Goal: Information Seeking & Learning: Learn about a topic

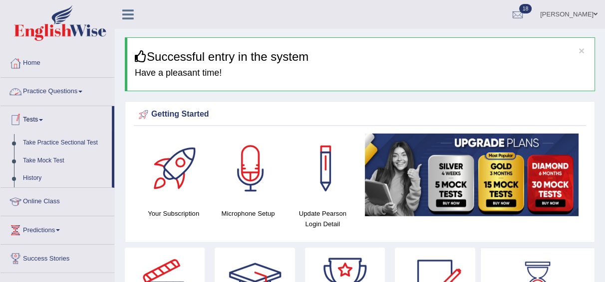
click at [81, 86] on link "Practice Questions" at bounding box center [57, 90] width 114 height 25
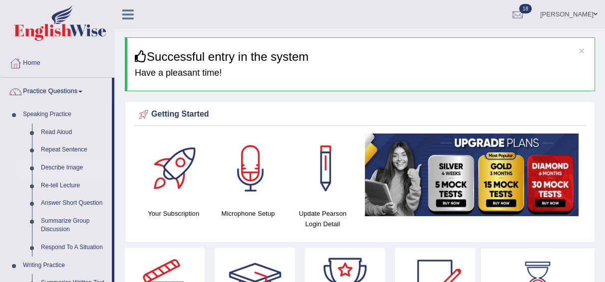
click at [72, 168] on link "Describe Image" at bounding box center [73, 168] width 75 height 18
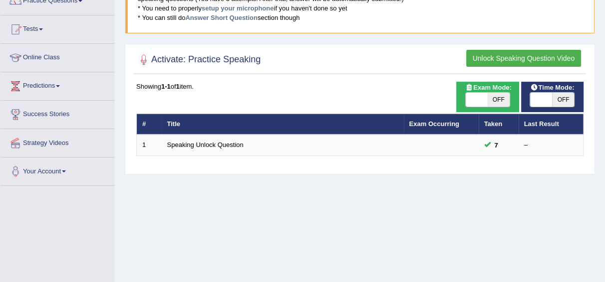
scroll to position [94, 0]
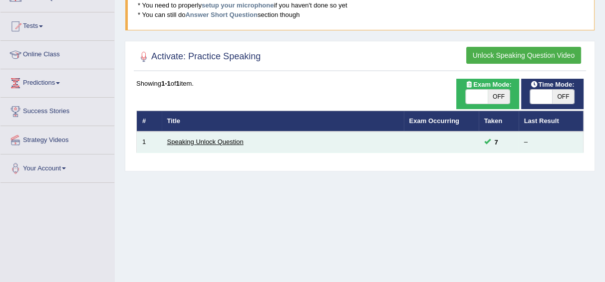
click at [196, 143] on link "Speaking Unlock Question" at bounding box center [205, 141] width 76 height 7
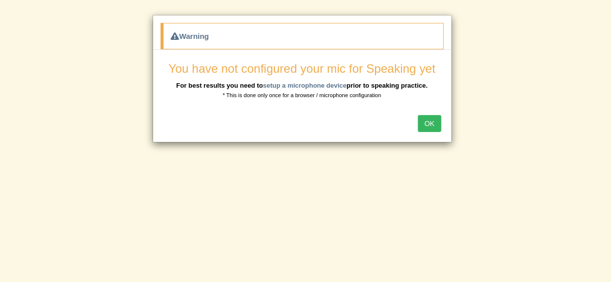
click at [427, 122] on button "OK" at bounding box center [429, 123] width 23 height 17
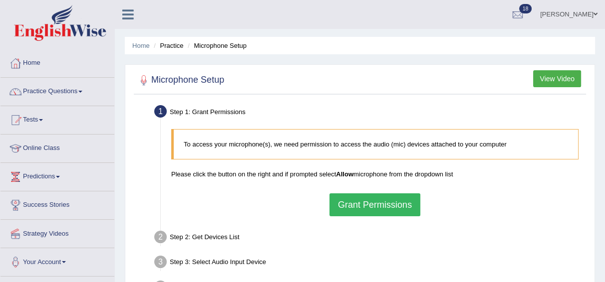
click at [378, 207] on button "Grant Permissions" at bounding box center [374, 205] width 91 height 23
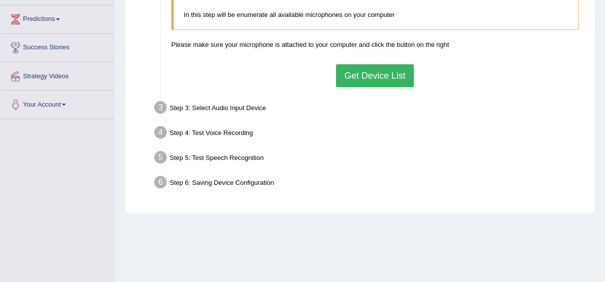
scroll to position [14, 0]
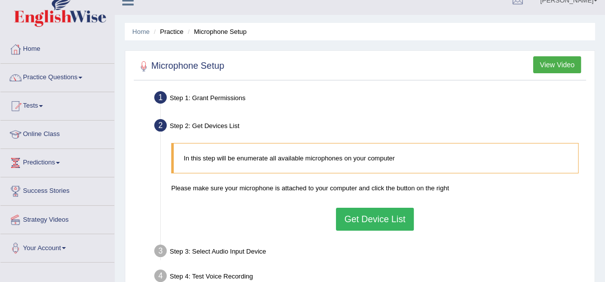
click at [356, 221] on button "Get Device List" at bounding box center [375, 219] width 78 height 23
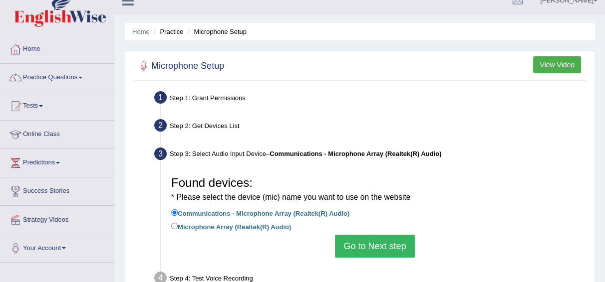
click at [374, 244] on button "Go to Next step" at bounding box center [374, 246] width 79 height 23
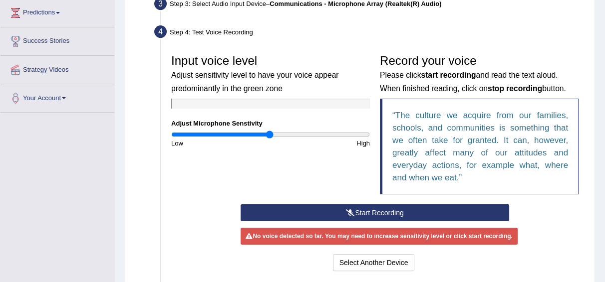
scroll to position [165, 0]
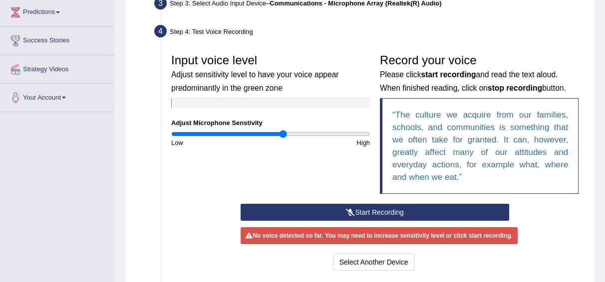
drag, startPoint x: 269, startPoint y: 135, endPoint x: 283, endPoint y: 135, distance: 13.5
click at [283, 135] on input "range" at bounding box center [270, 134] width 199 height 8
click at [363, 210] on button "Start Recording" at bounding box center [374, 212] width 268 height 17
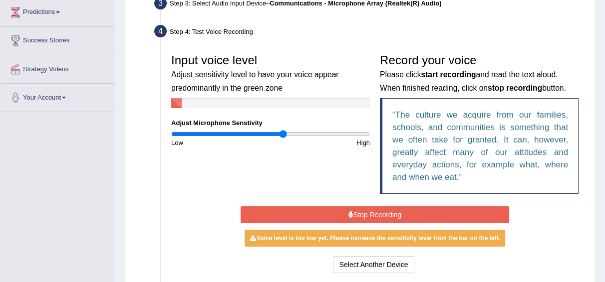
click at [363, 210] on button "Stop Recording" at bounding box center [374, 215] width 268 height 17
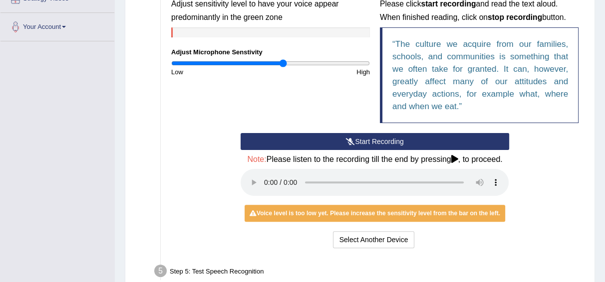
scroll to position [225, 0]
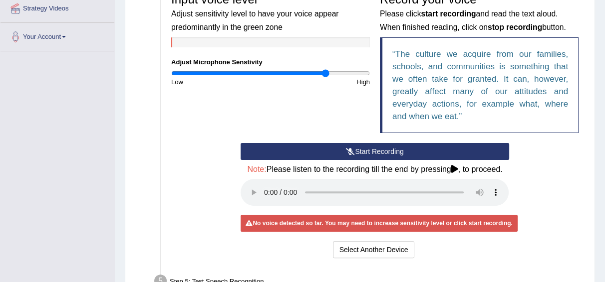
drag, startPoint x: 284, startPoint y: 73, endPoint x: 326, endPoint y: 73, distance: 41.4
click at [326, 73] on input "range" at bounding box center [270, 73] width 199 height 8
click at [348, 148] on icon at bounding box center [350, 151] width 9 height 7
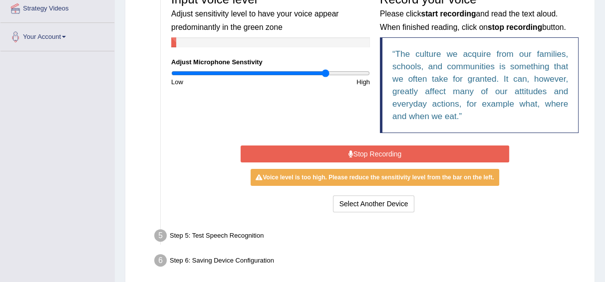
click at [348, 148] on button "Stop Recording" at bounding box center [374, 154] width 268 height 17
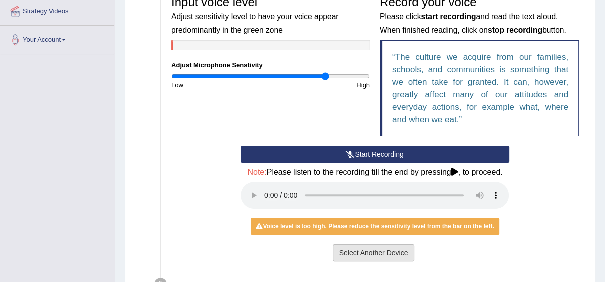
scroll to position [221, 0]
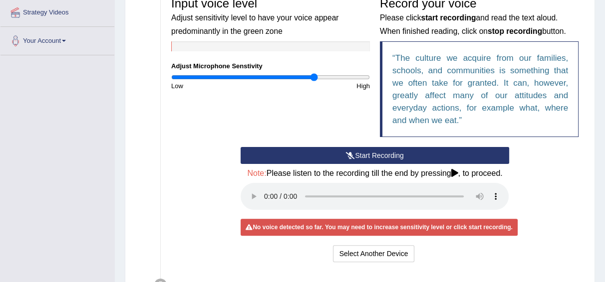
drag, startPoint x: 324, startPoint y: 76, endPoint x: 314, endPoint y: 76, distance: 10.5
click at [314, 76] on input "range" at bounding box center [270, 77] width 199 height 8
drag, startPoint x: 314, startPoint y: 76, endPoint x: 308, endPoint y: 77, distance: 6.1
click at [308, 77] on input "range" at bounding box center [270, 77] width 199 height 8
click at [335, 148] on button "Start Recording" at bounding box center [374, 155] width 268 height 17
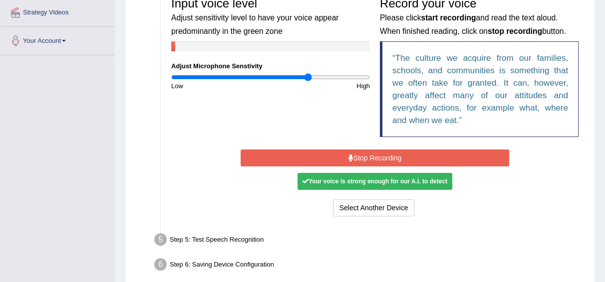
click at [339, 156] on button "Stop Recording" at bounding box center [374, 158] width 268 height 17
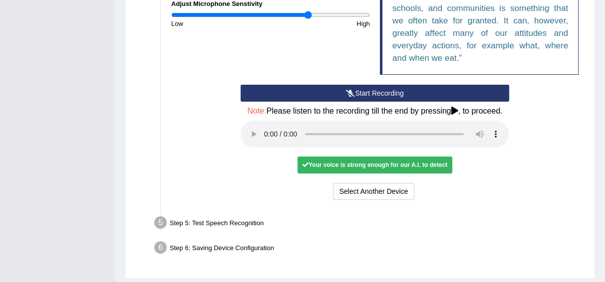
scroll to position [266, 0]
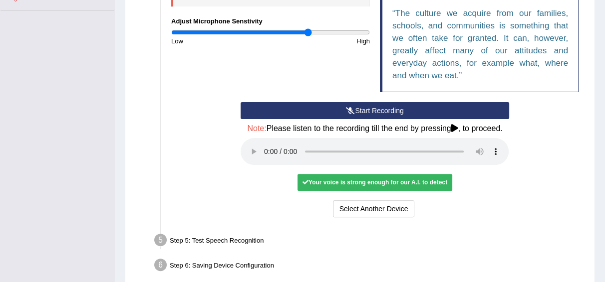
click at [357, 111] on button "Start Recording" at bounding box center [374, 110] width 268 height 17
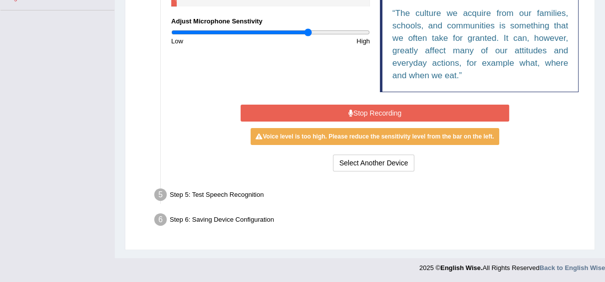
click at [357, 111] on button "Stop Recording" at bounding box center [374, 113] width 268 height 17
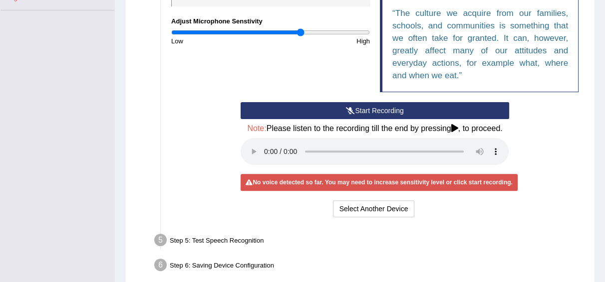
drag, startPoint x: 304, startPoint y: 32, endPoint x: 299, endPoint y: 32, distance: 5.0
click at [299, 32] on input "range" at bounding box center [270, 32] width 199 height 8
click at [344, 105] on button "Start Recording" at bounding box center [374, 110] width 268 height 17
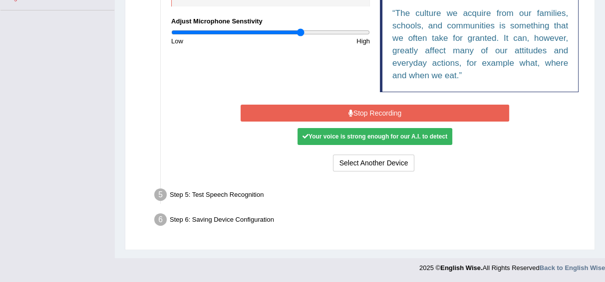
click at [344, 105] on button "Stop Recording" at bounding box center [374, 113] width 268 height 17
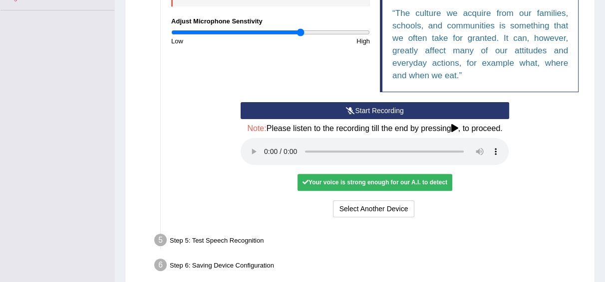
click at [355, 181] on div "Your voice is strong enough for our A.I. to detect" at bounding box center [374, 182] width 155 height 17
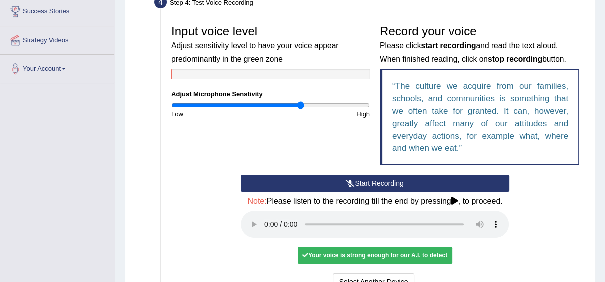
scroll to position [194, 0]
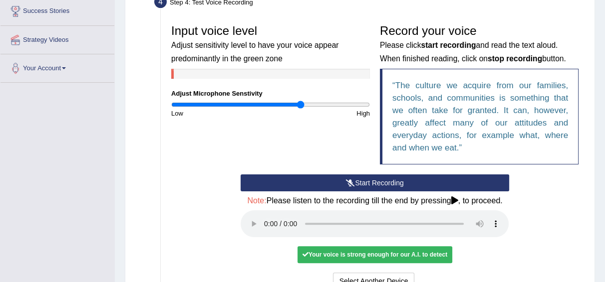
click at [355, 181] on button "Start Recording" at bounding box center [374, 183] width 268 height 17
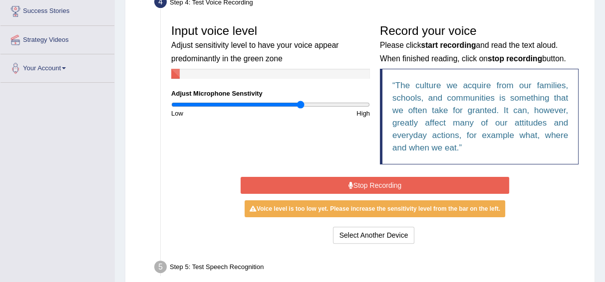
click at [355, 181] on button "Stop Recording" at bounding box center [374, 185] width 268 height 17
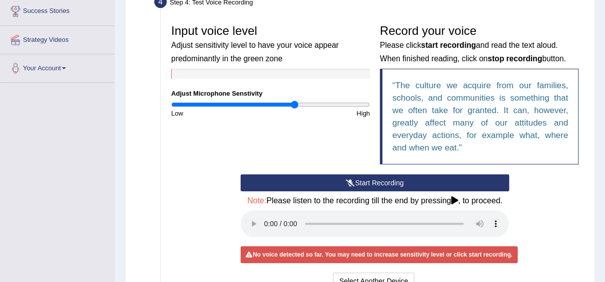
click at [294, 104] on input "range" at bounding box center [270, 105] width 199 height 8
click at [328, 183] on button "Start Recording" at bounding box center [374, 183] width 268 height 17
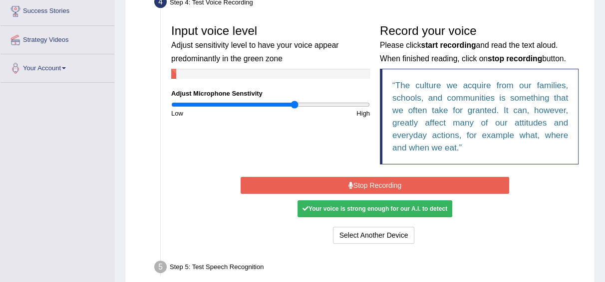
click at [328, 183] on button "Stop Recording" at bounding box center [374, 185] width 268 height 17
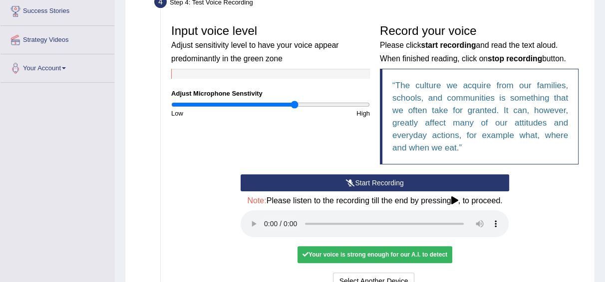
click at [328, 180] on button "Start Recording" at bounding box center [374, 183] width 268 height 17
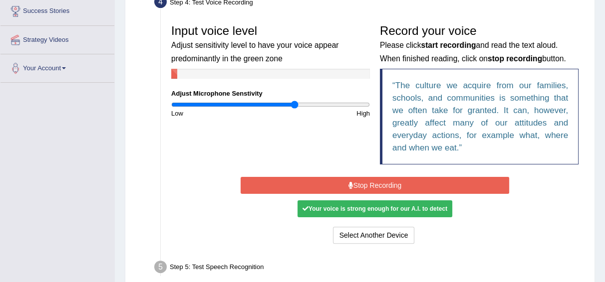
click at [328, 180] on button "Stop Recording" at bounding box center [374, 185] width 268 height 17
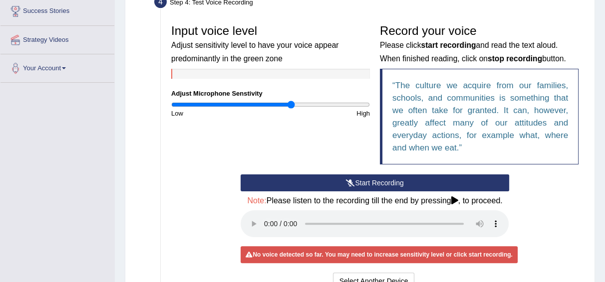
drag, startPoint x: 297, startPoint y: 104, endPoint x: 290, endPoint y: 106, distance: 7.3
click at [290, 106] on input "range" at bounding box center [270, 105] width 199 height 8
click at [336, 180] on button "Start Recording" at bounding box center [374, 183] width 268 height 17
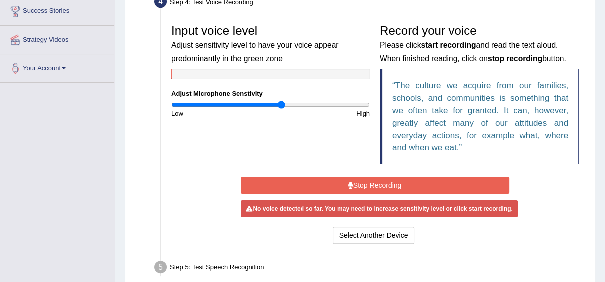
type input "1.12"
click at [280, 103] on input "range" at bounding box center [270, 105] width 199 height 8
click at [299, 188] on button "Stop Recording" at bounding box center [374, 185] width 268 height 17
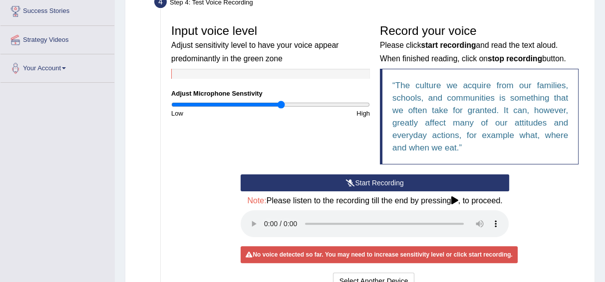
click at [299, 188] on button "Start Recording" at bounding box center [374, 183] width 268 height 17
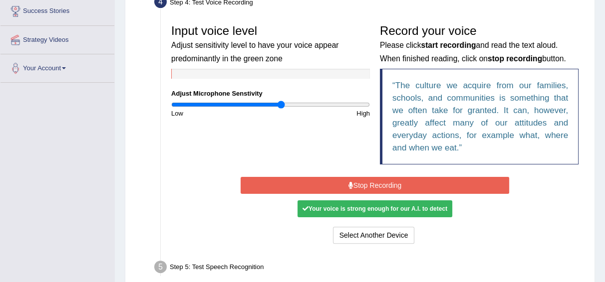
click at [299, 188] on button "Stop Recording" at bounding box center [374, 185] width 268 height 17
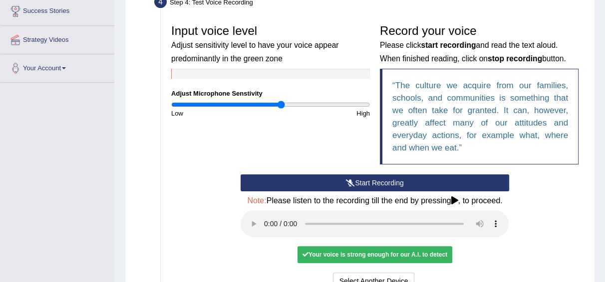
click at [299, 188] on button "Start Recording" at bounding box center [374, 183] width 268 height 17
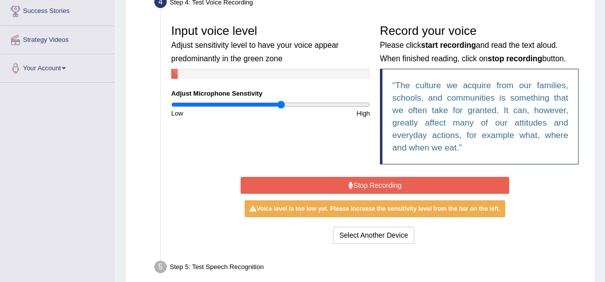
click at [299, 188] on button "Stop Recording" at bounding box center [374, 185] width 268 height 17
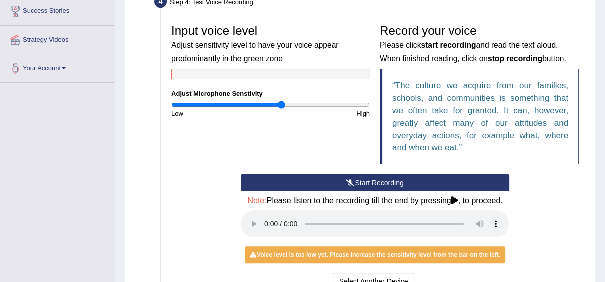
click at [299, 188] on button "Start Recording" at bounding box center [374, 183] width 268 height 17
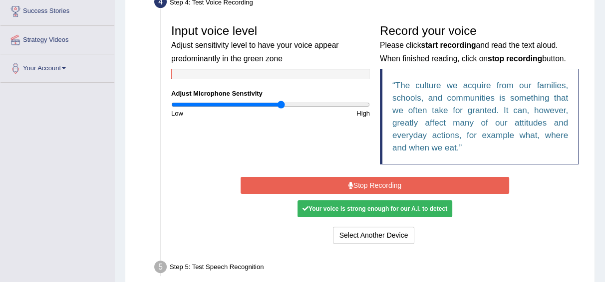
click at [299, 188] on button "Stop Recording" at bounding box center [374, 185] width 268 height 17
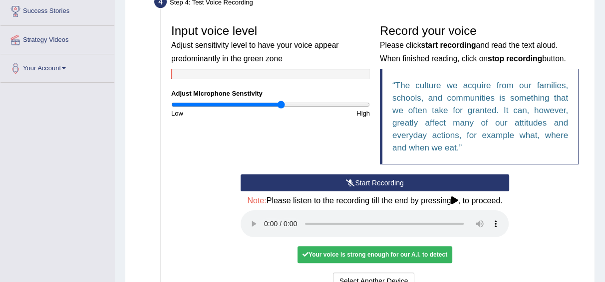
click at [453, 199] on icon at bounding box center [454, 201] width 7 height 8
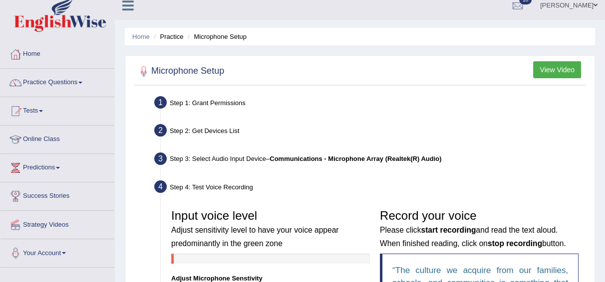
scroll to position [0, 0]
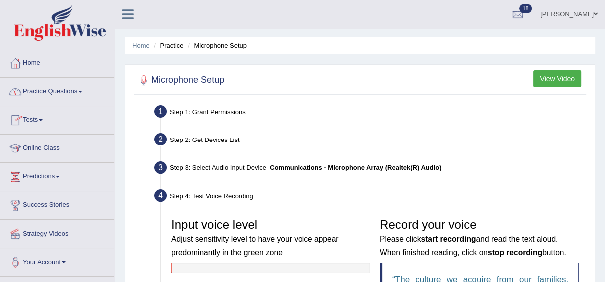
click at [41, 91] on link "Practice Questions" at bounding box center [57, 90] width 114 height 25
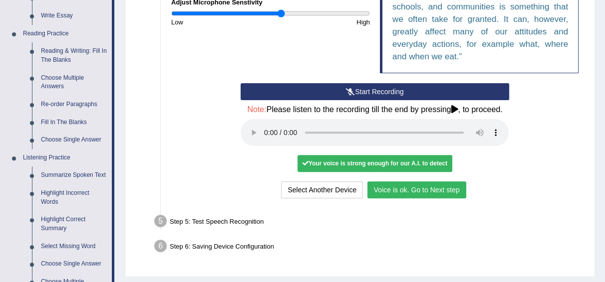
scroll to position [286, 0]
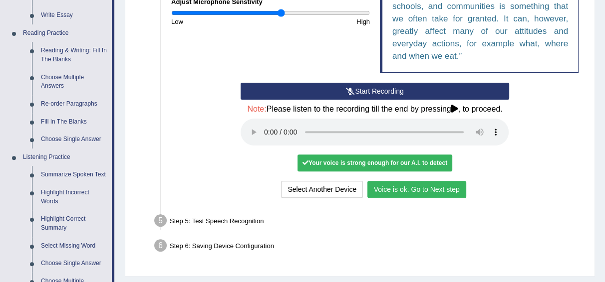
click at [374, 188] on button "Voice is ok. Go to Next step" at bounding box center [416, 189] width 99 height 17
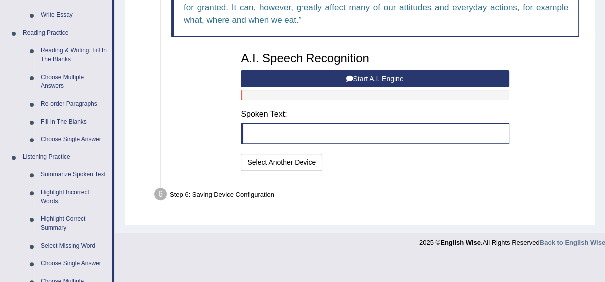
click at [374, 75] on button "Start A.I. Engine" at bounding box center [374, 78] width 268 height 17
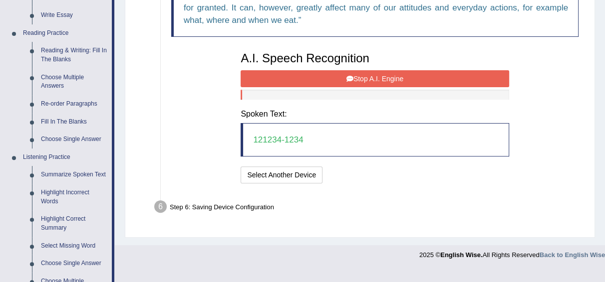
click at [374, 75] on button "Stop A.I. Engine" at bounding box center [374, 78] width 268 height 17
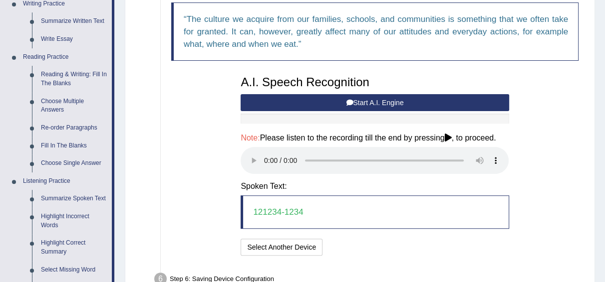
scroll to position [287, 0]
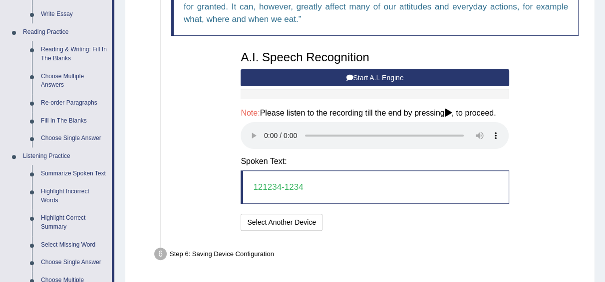
click at [311, 172] on blockquote "121234-1234" at bounding box center [374, 187] width 268 height 33
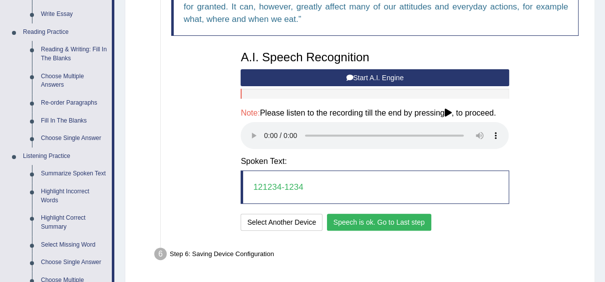
click at [311, 184] on blockquote "121234-1234" at bounding box center [374, 187] width 268 height 33
click at [364, 223] on button "Speech is ok. Go to Last step" at bounding box center [379, 222] width 104 height 17
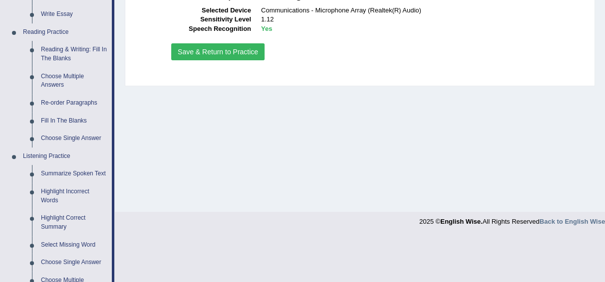
click at [216, 60] on div "Your Microphone Settings: Selected Device Communications - Microphone Array (Re…" at bounding box center [374, 23] width 417 height 90
click at [217, 55] on button "Save & Return to Practice" at bounding box center [217, 51] width 93 height 17
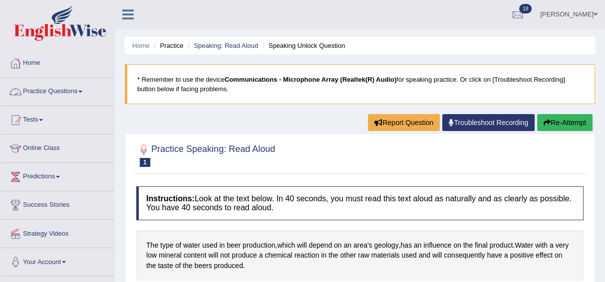
click at [67, 90] on link "Practice Questions" at bounding box center [57, 90] width 114 height 25
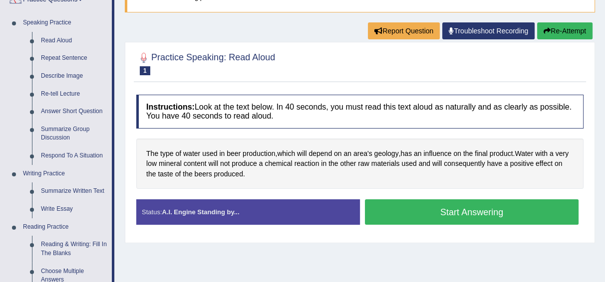
scroll to position [92, 0]
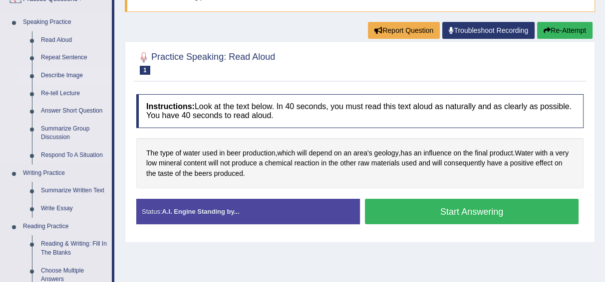
click at [70, 76] on link "Describe Image" at bounding box center [73, 76] width 75 height 18
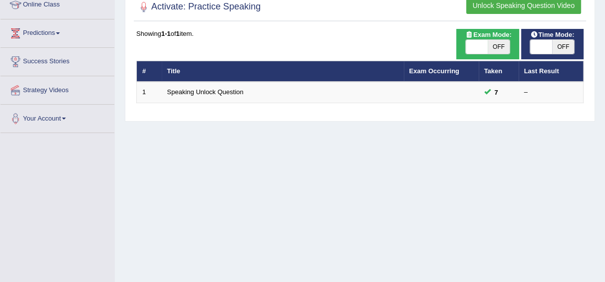
scroll to position [144, 0]
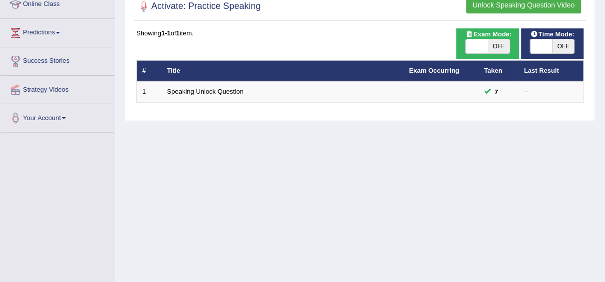
click at [480, 3] on button "Unlock Speaking Question Video" at bounding box center [523, 5] width 115 height 17
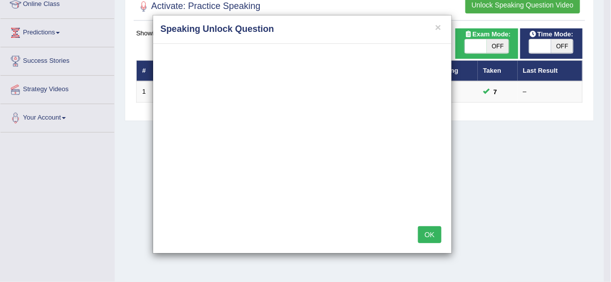
click at [427, 238] on button "OK" at bounding box center [429, 234] width 23 height 17
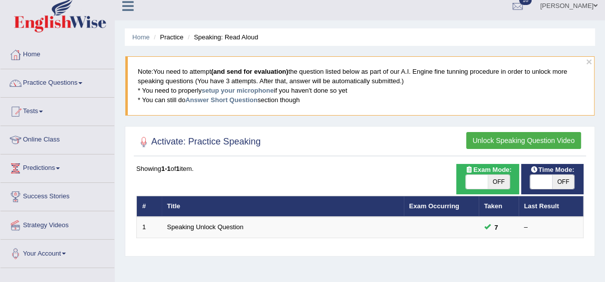
scroll to position [0, 0]
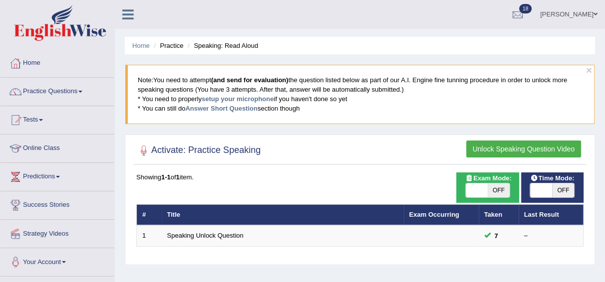
click at [475, 150] on button "Unlock Speaking Question Video" at bounding box center [523, 149] width 115 height 17
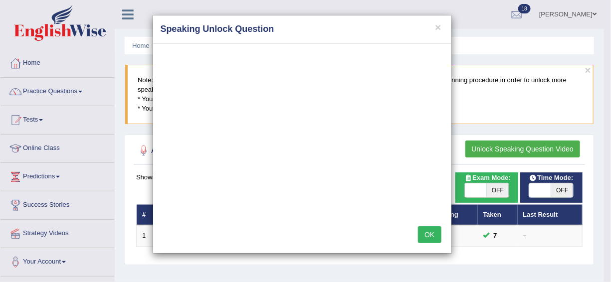
click at [431, 234] on button "OK" at bounding box center [429, 234] width 23 height 17
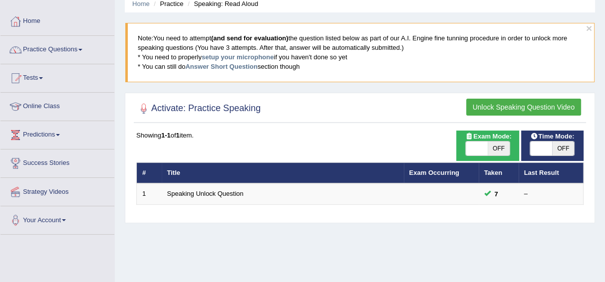
scroll to position [43, 0]
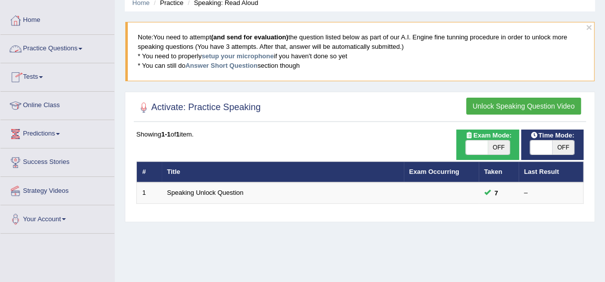
click at [80, 49] on link "Practice Questions" at bounding box center [57, 47] width 114 height 25
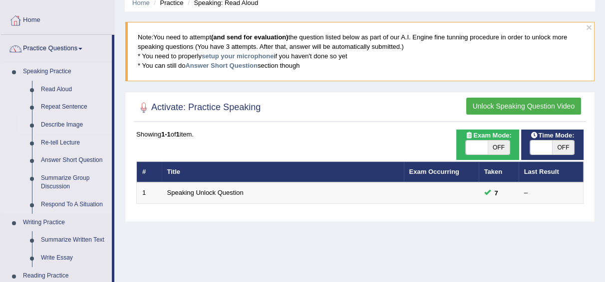
click at [57, 124] on link "Describe Image" at bounding box center [73, 125] width 75 height 18
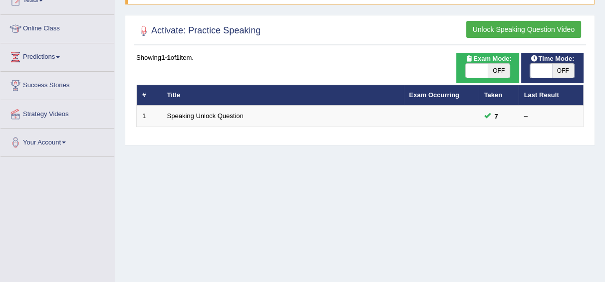
scroll to position [120, 0]
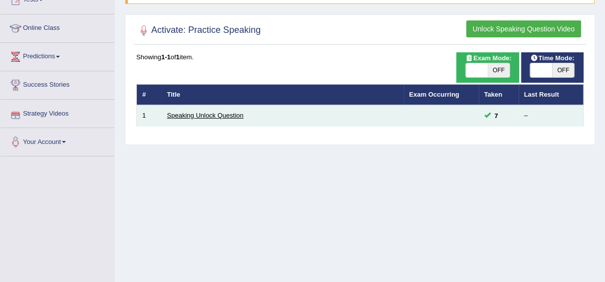
click at [192, 113] on link "Speaking Unlock Question" at bounding box center [205, 115] width 76 height 7
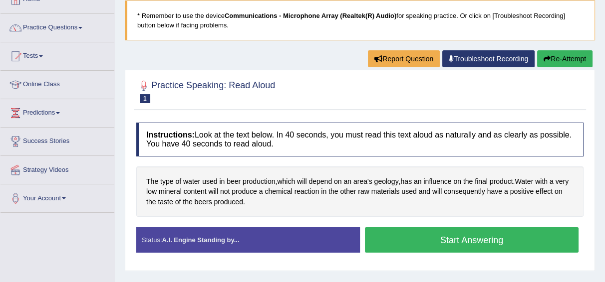
scroll to position [64, 0]
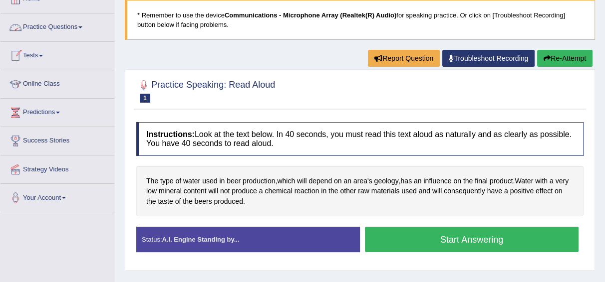
click at [80, 29] on link "Practice Questions" at bounding box center [57, 25] width 114 height 25
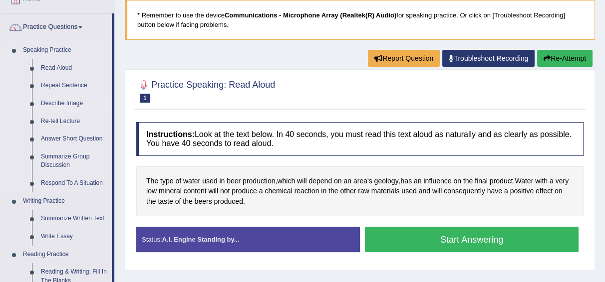
click at [67, 102] on link "Describe Image" at bounding box center [73, 104] width 75 height 18
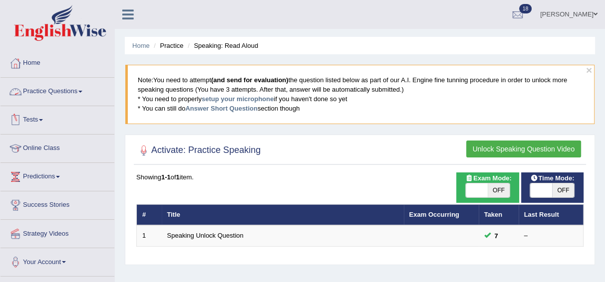
click at [77, 91] on link "Practice Questions" at bounding box center [57, 90] width 114 height 25
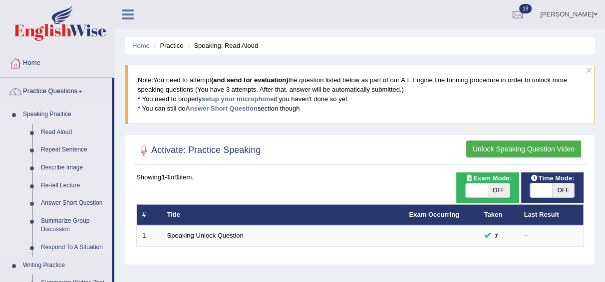
click at [63, 166] on link "Describe Image" at bounding box center [73, 168] width 75 height 18
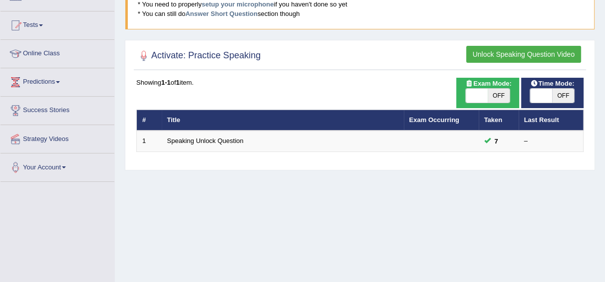
scroll to position [116, 0]
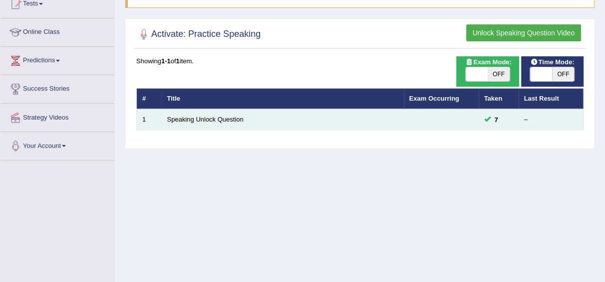
click at [207, 114] on td "Speaking Unlock Question" at bounding box center [283, 119] width 242 height 21
click at [207, 122] on link "Speaking Unlock Question" at bounding box center [205, 119] width 76 height 7
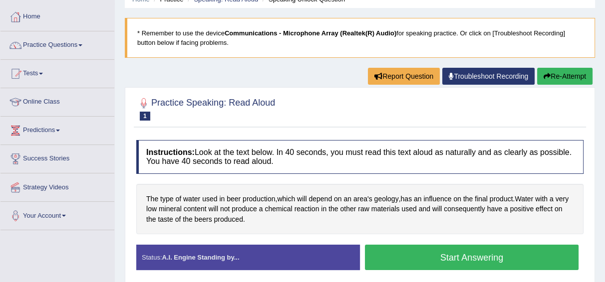
scroll to position [47, 0]
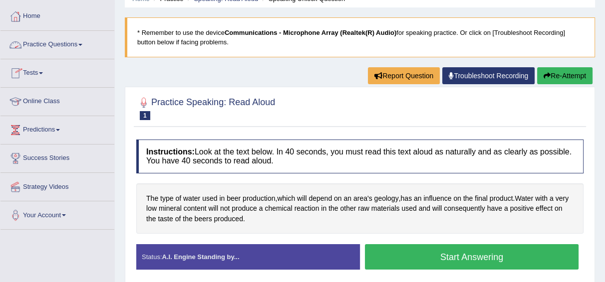
click at [64, 46] on link "Practice Questions" at bounding box center [57, 43] width 114 height 25
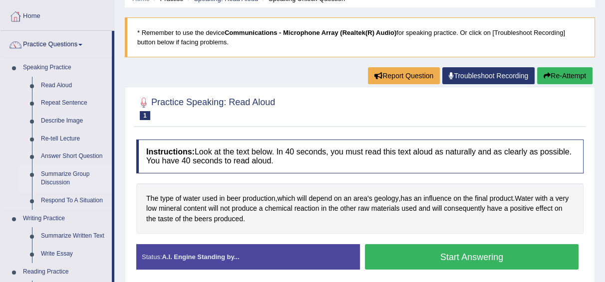
click at [69, 177] on link "Summarize Group Discussion" at bounding box center [73, 179] width 75 height 26
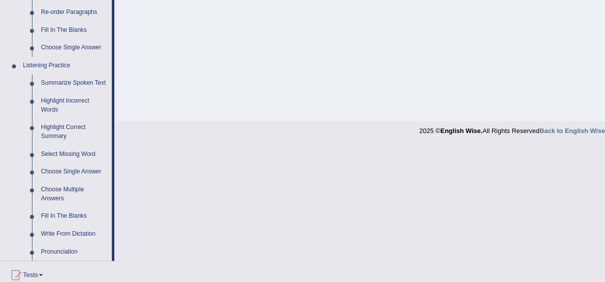
scroll to position [378, 0]
click at [76, 127] on link "Highlight Correct Summary" at bounding box center [73, 131] width 75 height 26
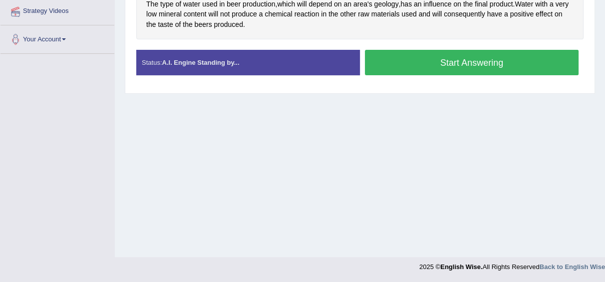
scroll to position [108, 0]
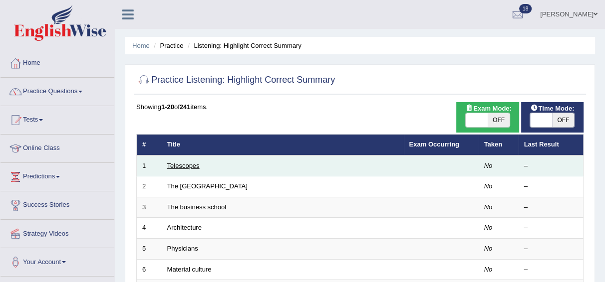
click at [183, 164] on link "Telescopes" at bounding box center [183, 165] width 32 height 7
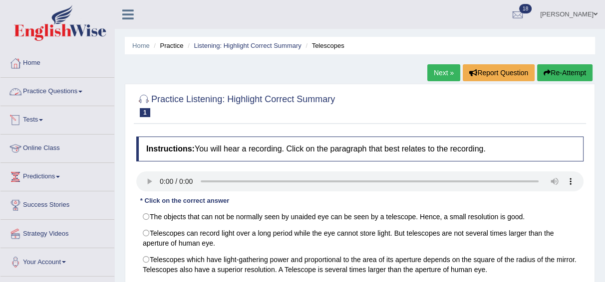
click at [75, 90] on link "Practice Questions" at bounding box center [57, 90] width 114 height 25
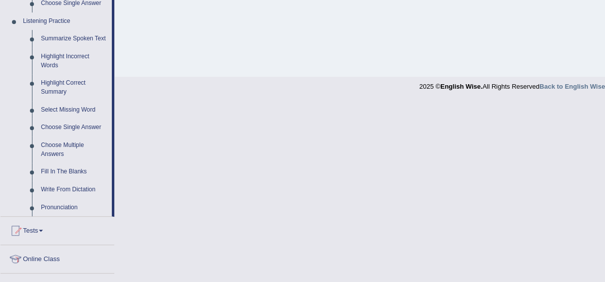
scroll to position [423, 0]
click at [74, 59] on link "Highlight Incorrect Words" at bounding box center [73, 60] width 75 height 26
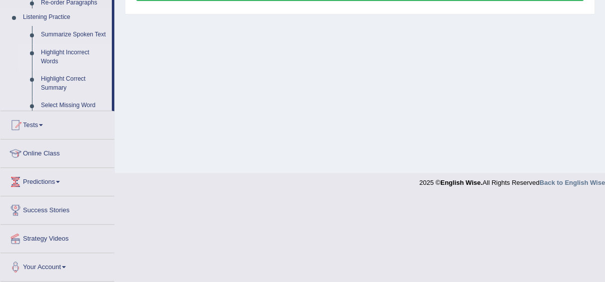
scroll to position [241, 0]
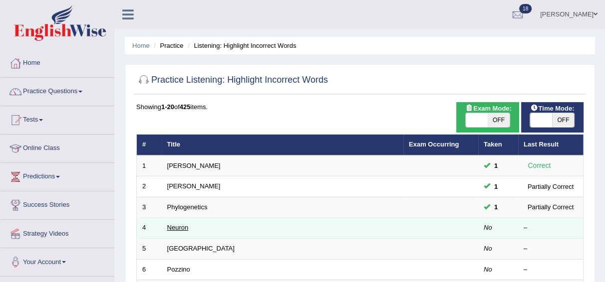
click at [182, 230] on link "Neuron" at bounding box center [177, 227] width 21 height 7
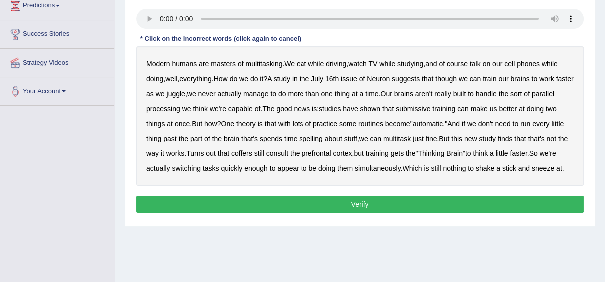
scroll to position [172, 0]
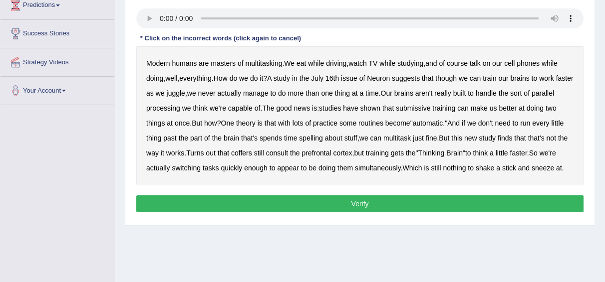
click at [457, 66] on b "course" at bounding box center [456, 63] width 21 height 8
click at [465, 66] on b "course" at bounding box center [456, 63] width 21 height 8
click at [456, 81] on b "though" at bounding box center [445, 78] width 21 height 8
click at [430, 110] on b "submissive" at bounding box center [413, 108] width 34 height 8
click at [322, 140] on b "spelling" at bounding box center [310, 138] width 23 height 8
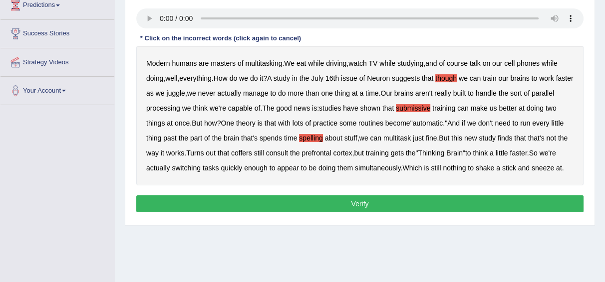
click at [252, 154] on b "coffers" at bounding box center [241, 153] width 21 height 8
click at [225, 212] on button "Verify" at bounding box center [359, 204] width 447 height 17
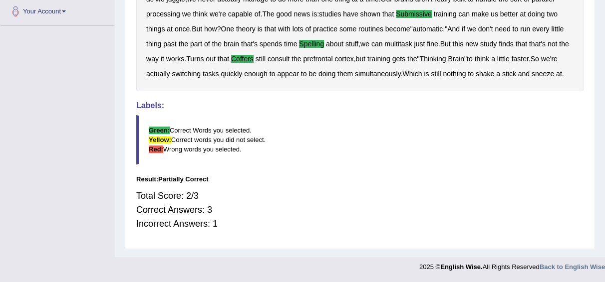
scroll to position [265, 0]
